Goal: Task Accomplishment & Management: Use online tool/utility

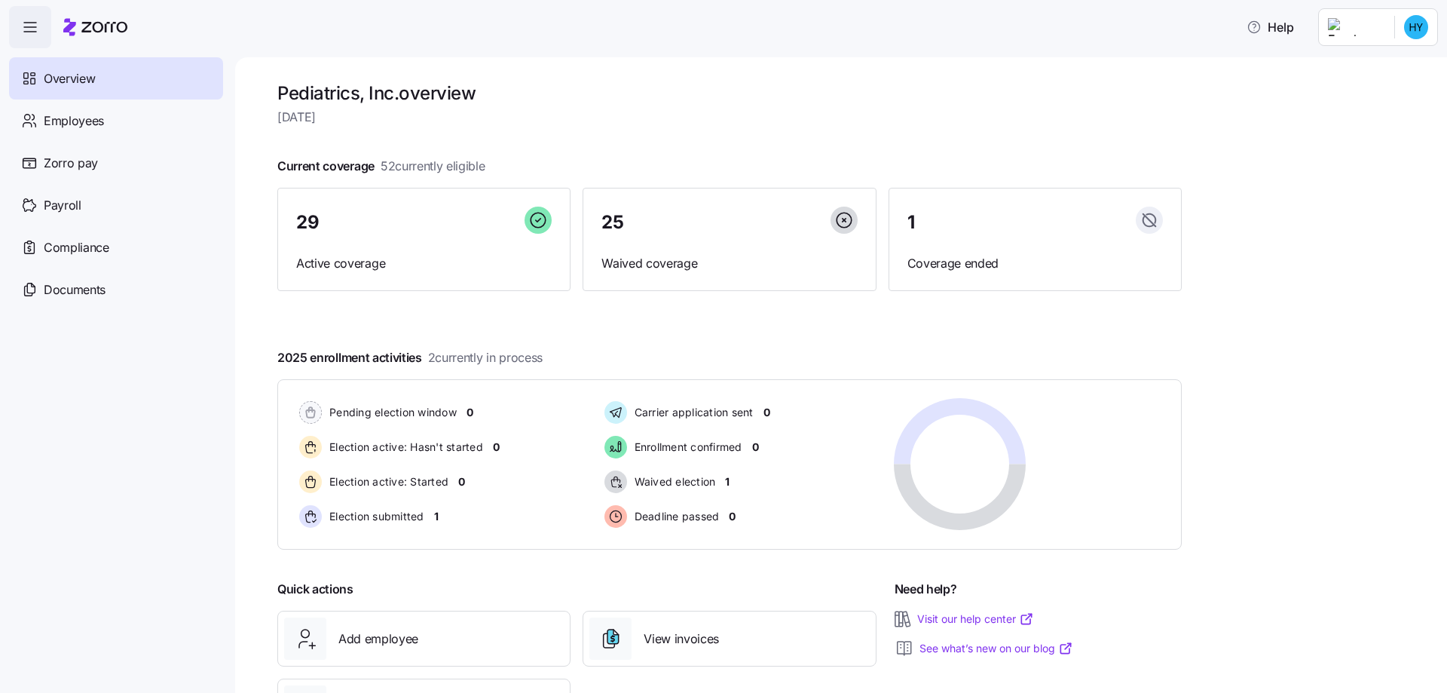
click at [1419, 20] on html "Help Overview Employees Zorro pay Payroll Compliance Documents Pediatrics, Inc.…" at bounding box center [723, 342] width 1447 height 684
click at [1385, 66] on div "Personal view" at bounding box center [1371, 68] width 89 height 17
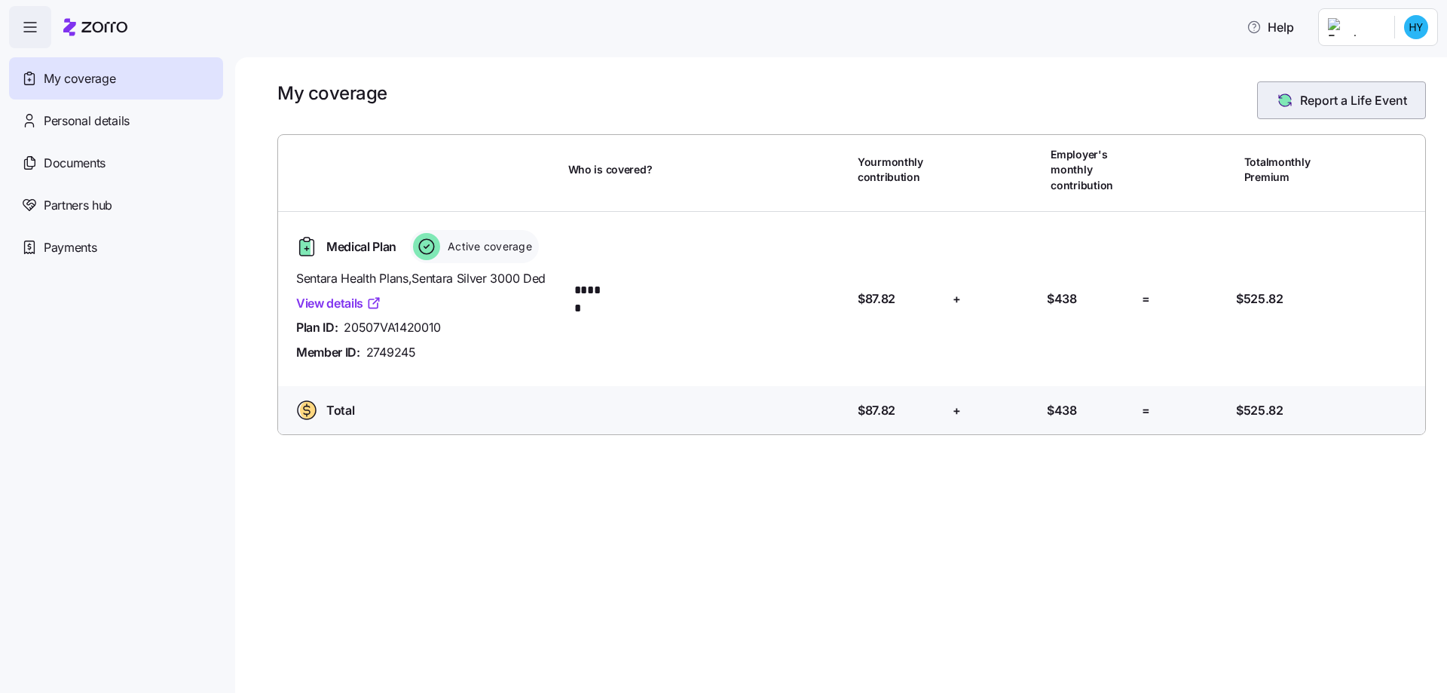
click at [1315, 103] on span "Report a Life Event" at bounding box center [1353, 100] width 107 height 18
click at [1413, 29] on html "Help My coverage Personal details Documents Partners hub Payments My coverage R…" at bounding box center [723, 342] width 1447 height 684
click at [1386, 72] on div "Admin view" at bounding box center [1366, 68] width 78 height 17
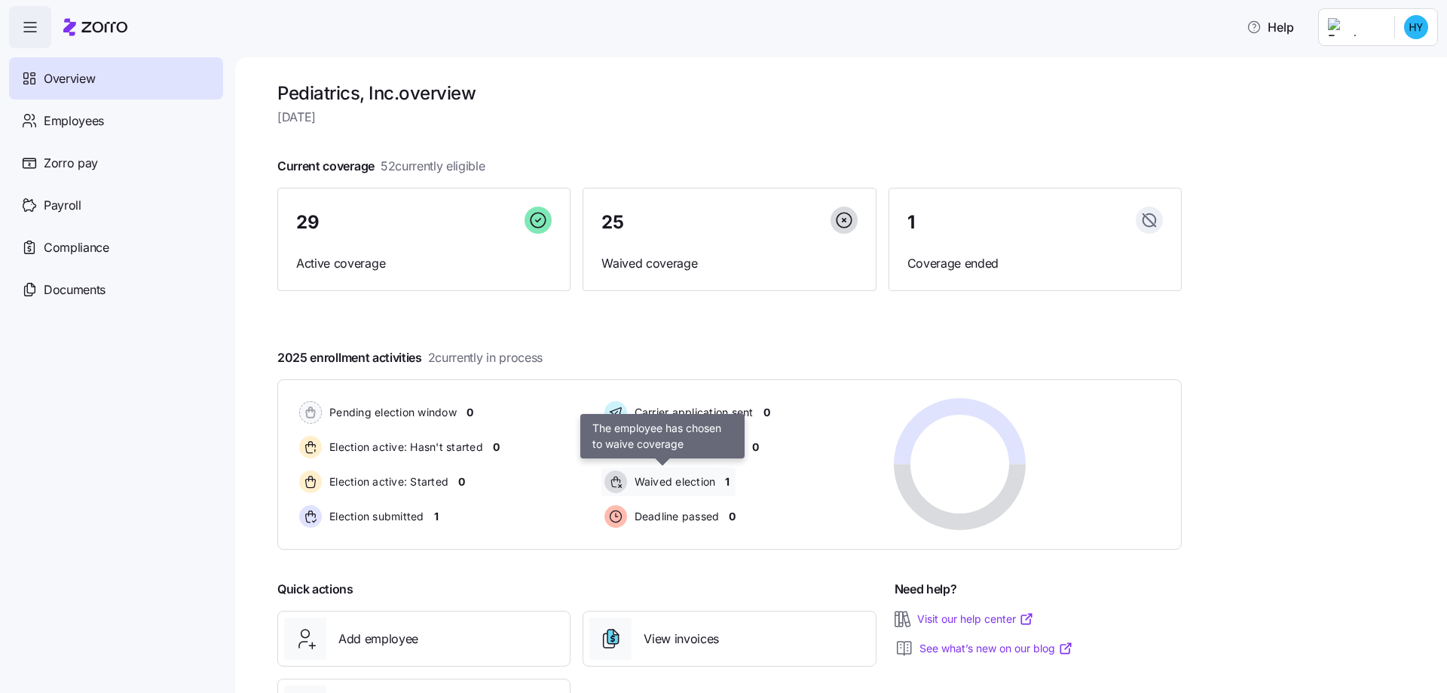
click at [640, 482] on span "Waived election" at bounding box center [673, 481] width 86 height 15
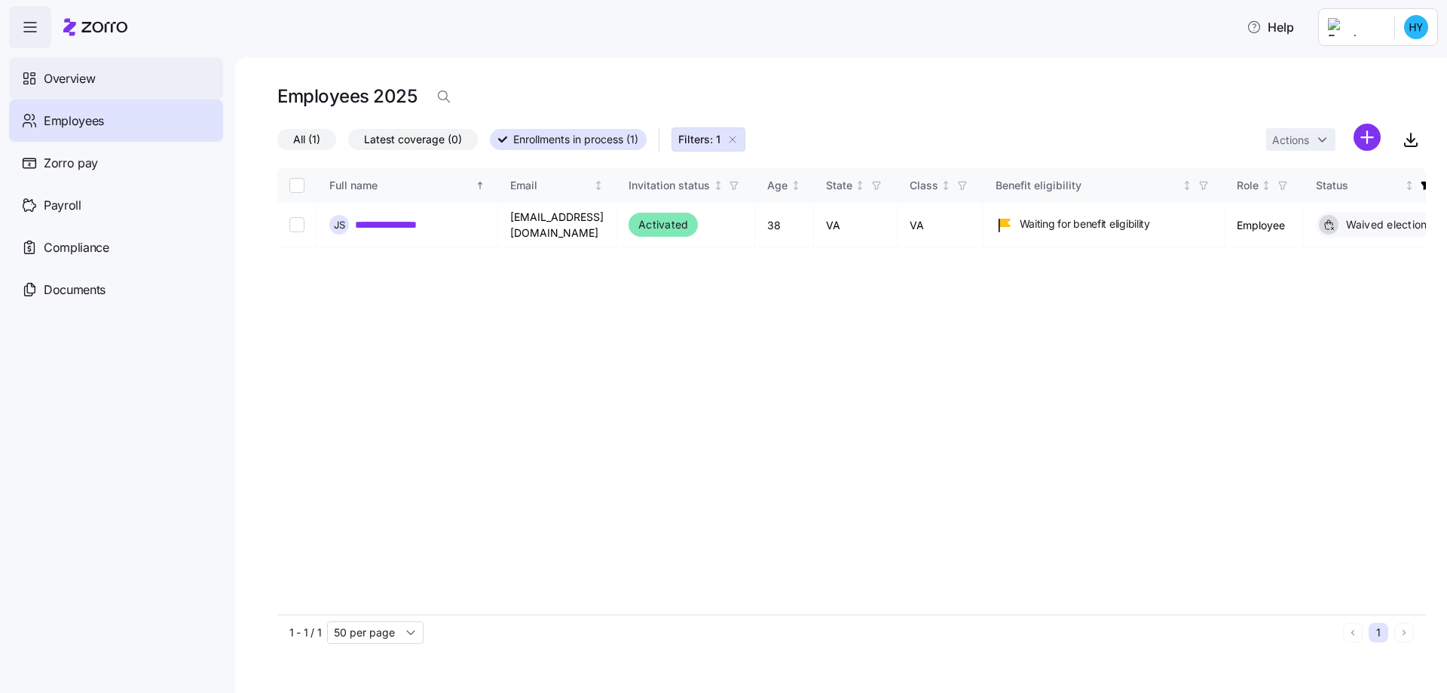
click at [69, 77] on span "Overview" at bounding box center [69, 78] width 51 height 19
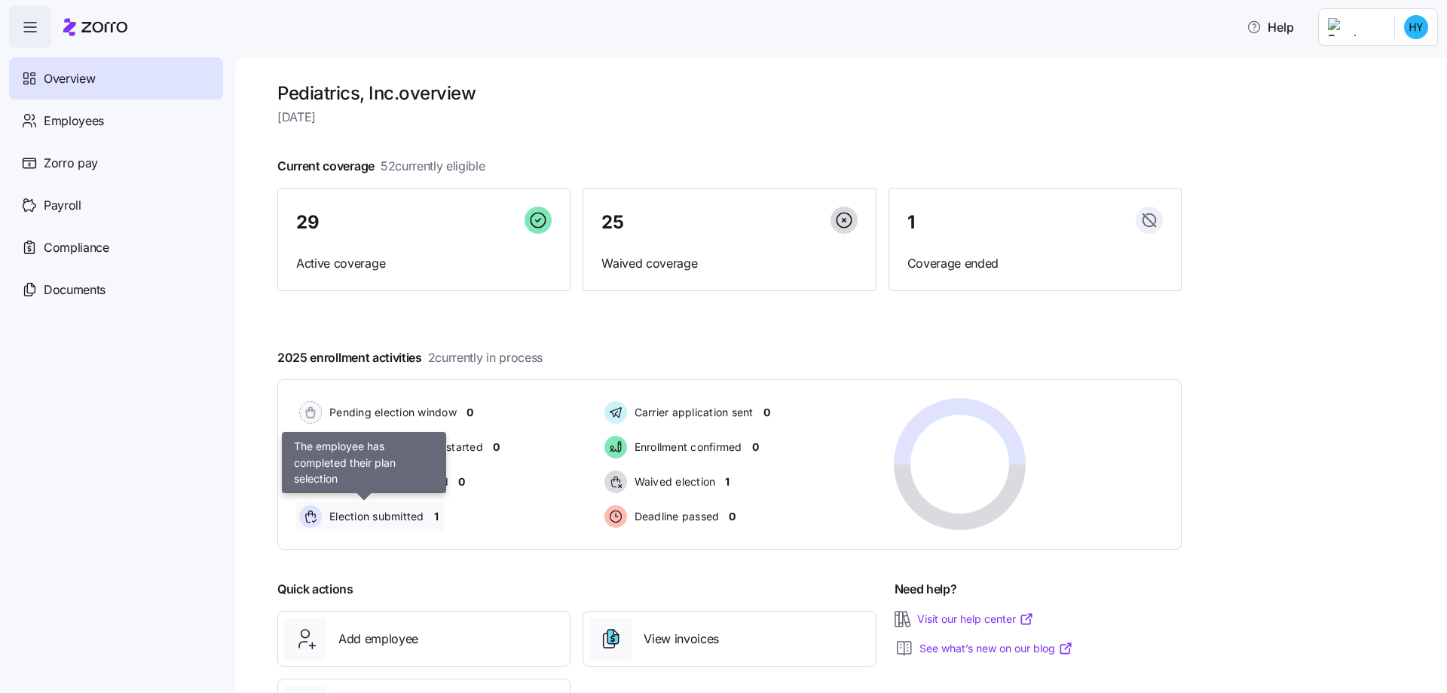
click at [350, 514] on span "Election submitted" at bounding box center [374, 516] width 99 height 15
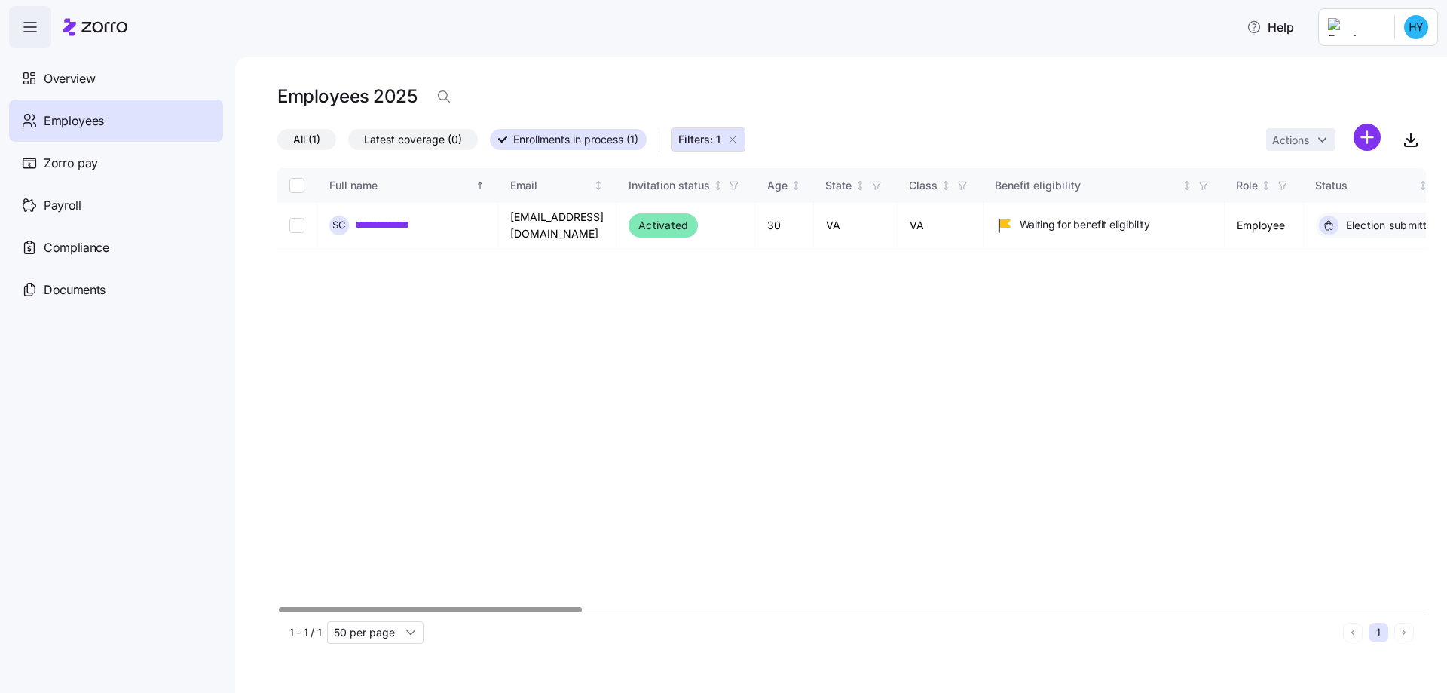
click at [277, 605] on div at bounding box center [851, 609] width 1149 height 9
click at [63, 205] on span "Payroll" at bounding box center [63, 205] width 38 height 19
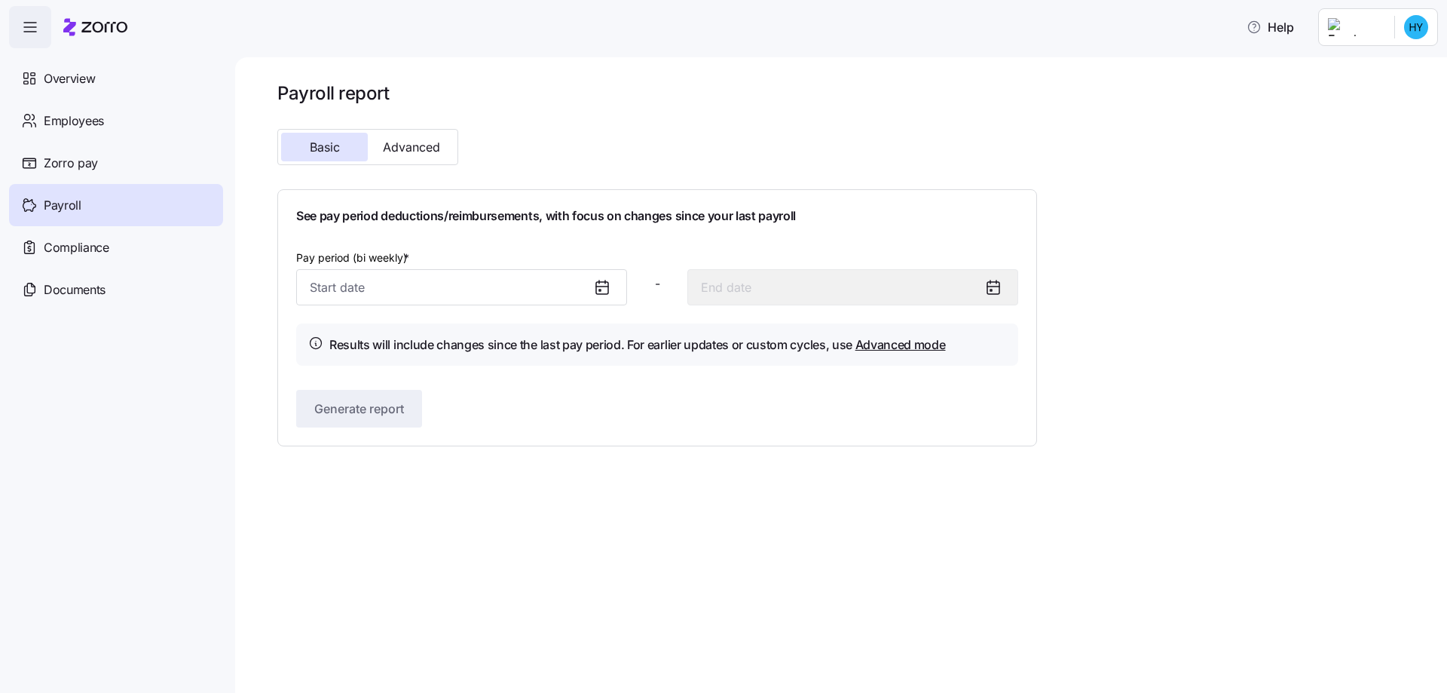
click at [601, 287] on icon at bounding box center [602, 287] width 18 height 18
click at [601, 286] on icon at bounding box center [602, 286] width 12 height 0
click at [572, 286] on input "Pay period (bi weekly) *" at bounding box center [461, 287] width 331 height 36
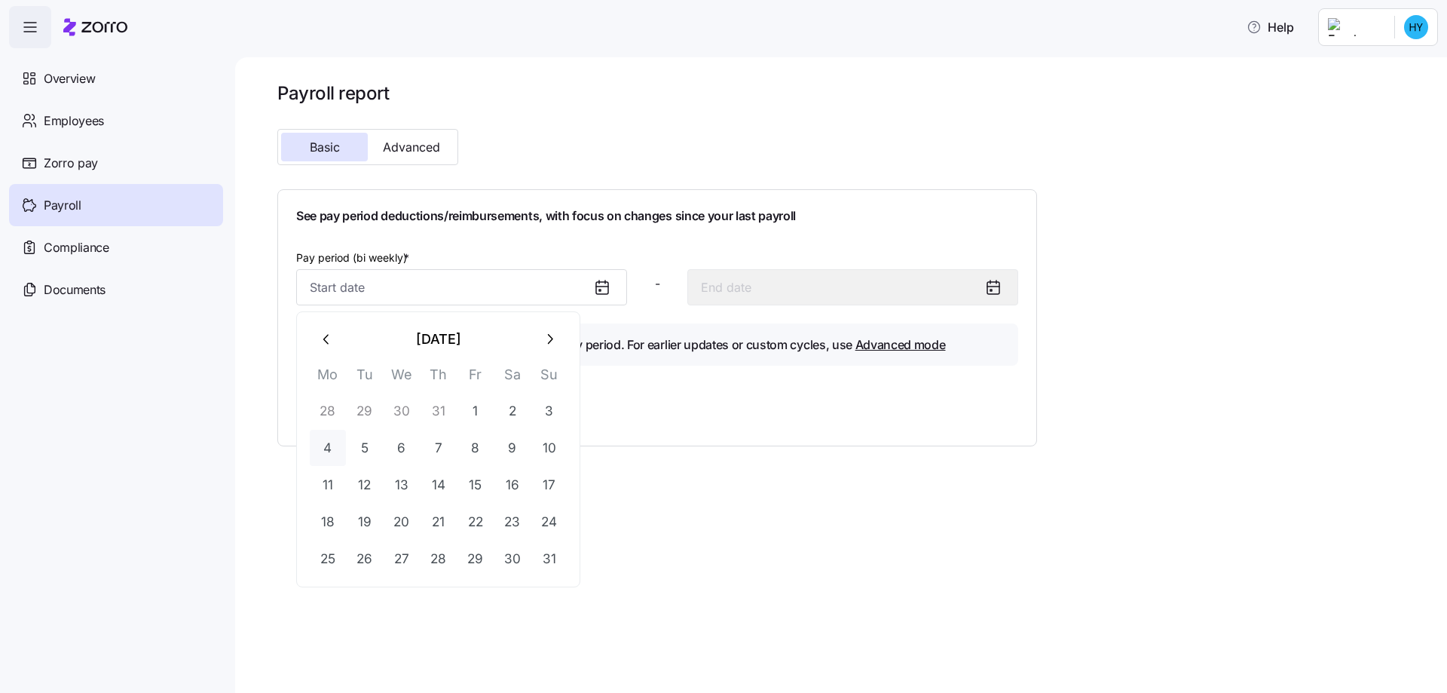
click at [337, 448] on button "4" at bounding box center [328, 448] width 36 height 36
type input "August 4, 2025"
type input "August 17, 2025"
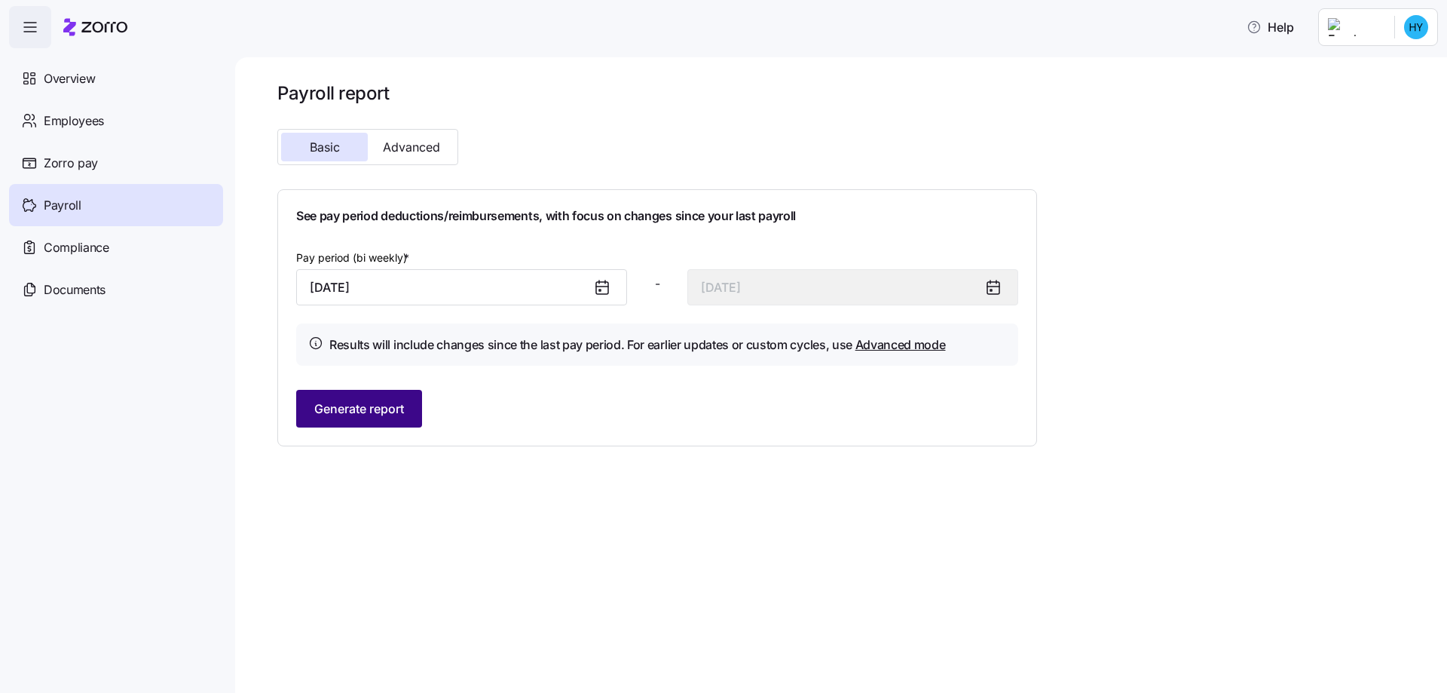
click at [386, 419] on button "Generate report" at bounding box center [359, 409] width 126 height 38
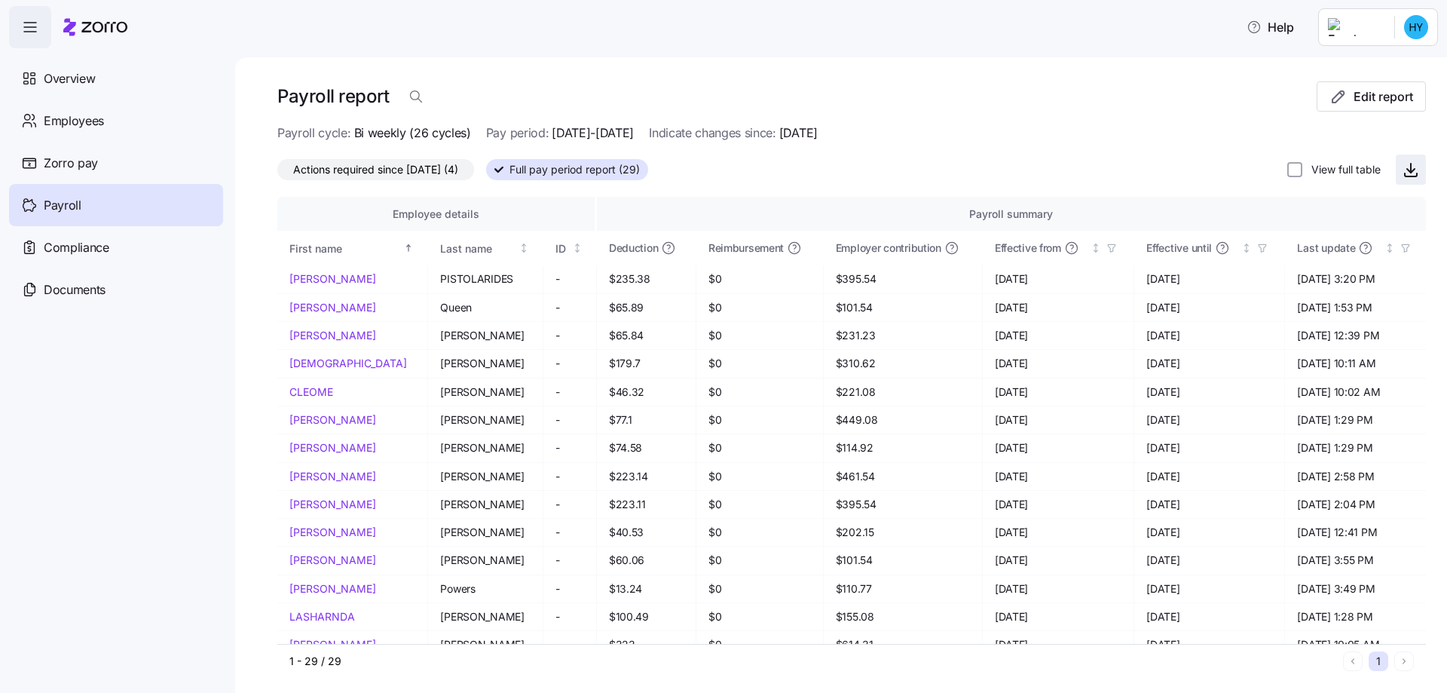
click at [1402, 164] on icon "button" at bounding box center [1411, 170] width 18 height 18
click at [1424, 26] on html "Help Overview Employees Zorro pay Payroll Compliance Documents Payroll report E…" at bounding box center [723, 342] width 1447 height 684
click at [1345, 150] on div "Log out" at bounding box center [1356, 153] width 59 height 17
